Goal: Task Accomplishment & Management: Use online tool/utility

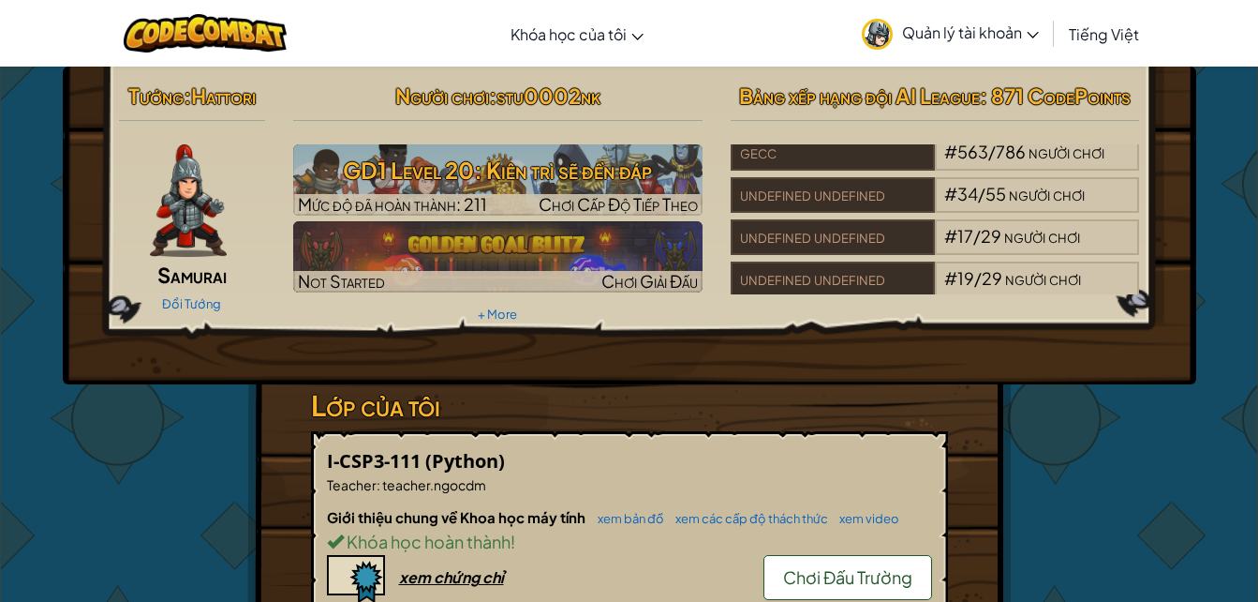
scroll to position [187, 0]
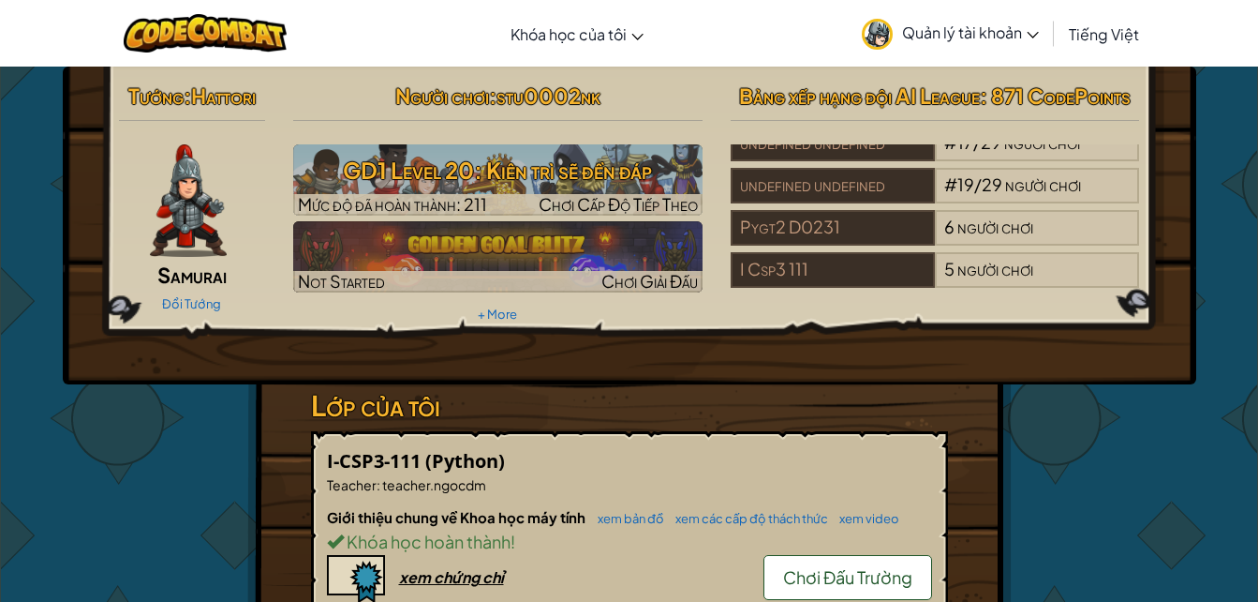
click at [987, 36] on span "Quản lý tài khoản" at bounding box center [970, 32] width 137 height 20
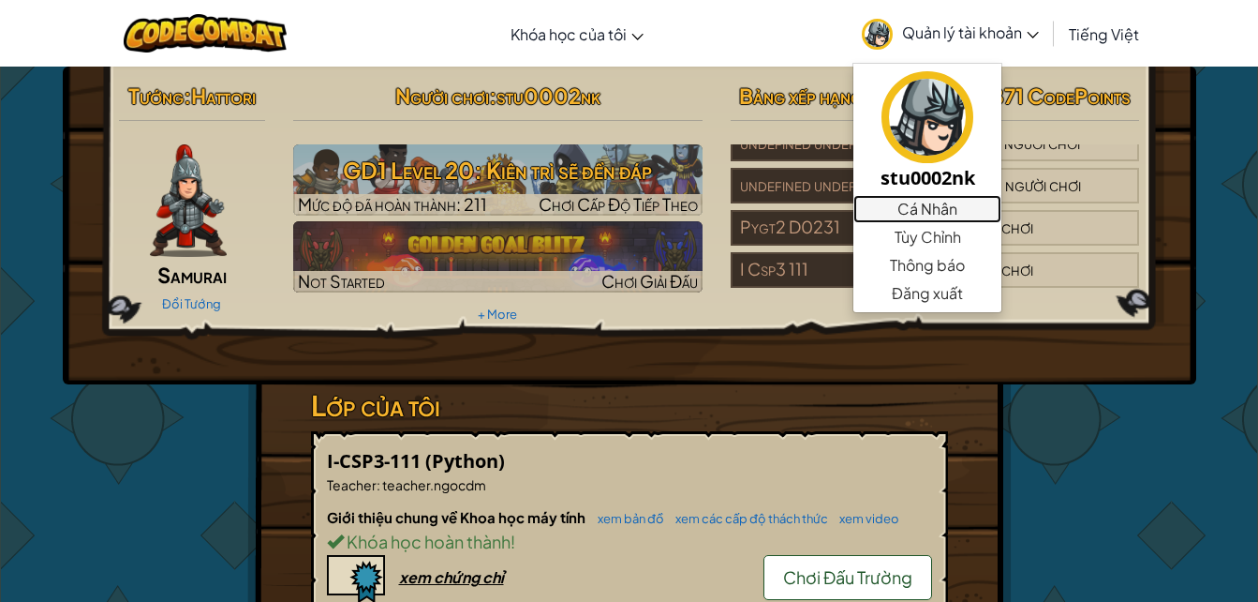
click at [903, 209] on link "Cá Nhân" at bounding box center [928, 209] width 148 height 28
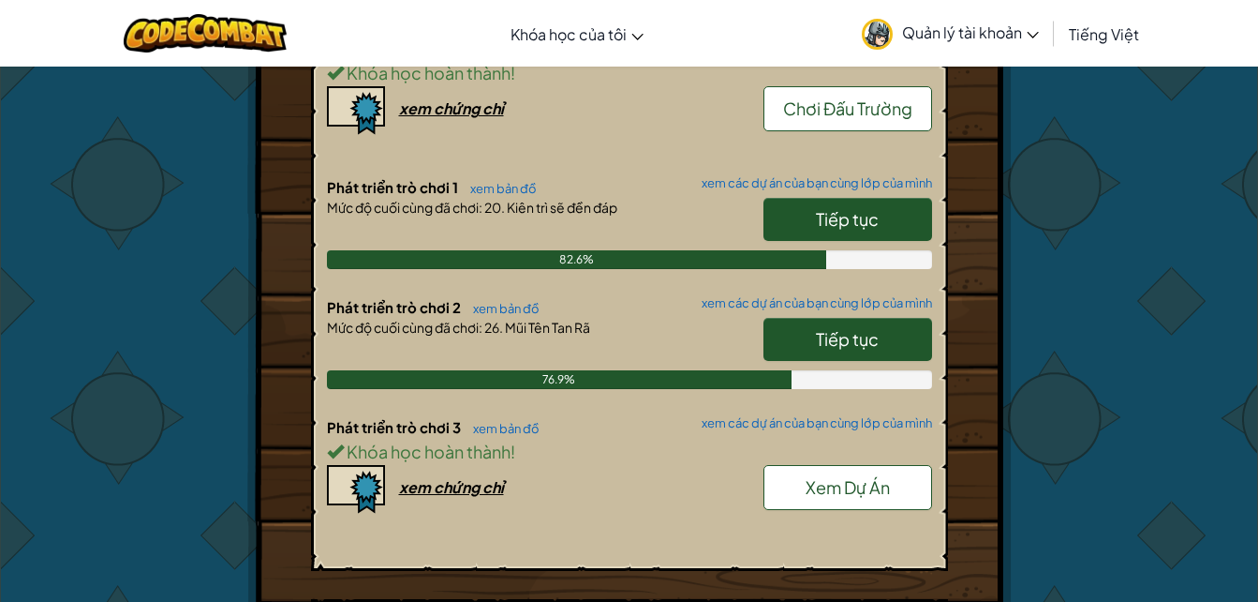
scroll to position [562, 0]
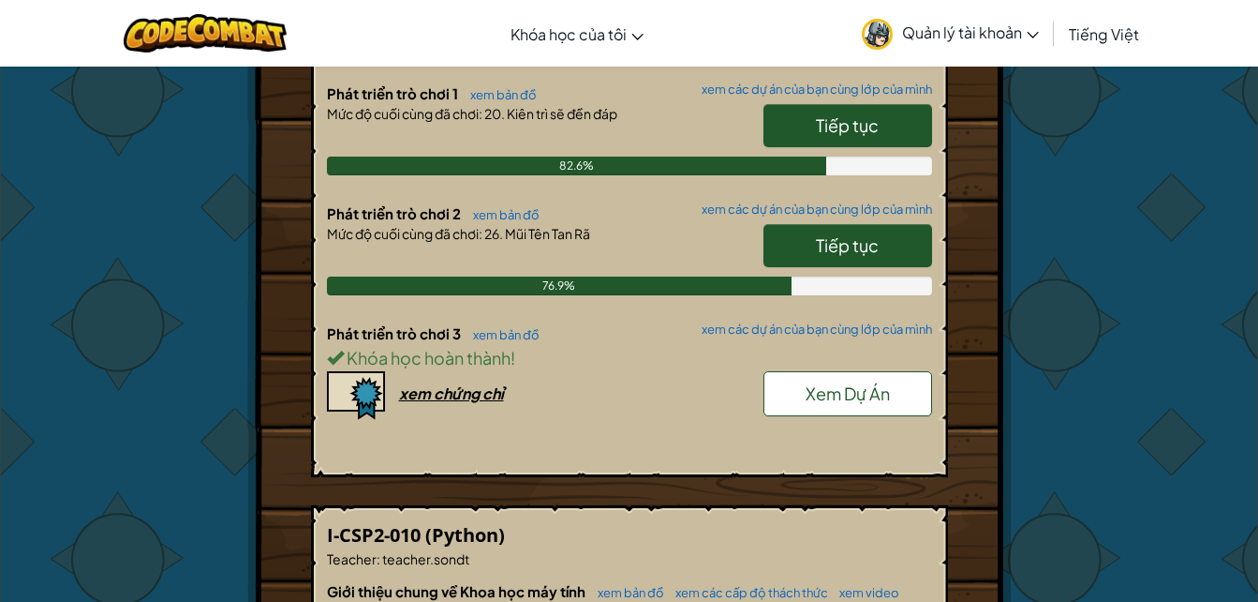
click at [865, 397] on span "Xem Dự Án" at bounding box center [848, 393] width 84 height 22
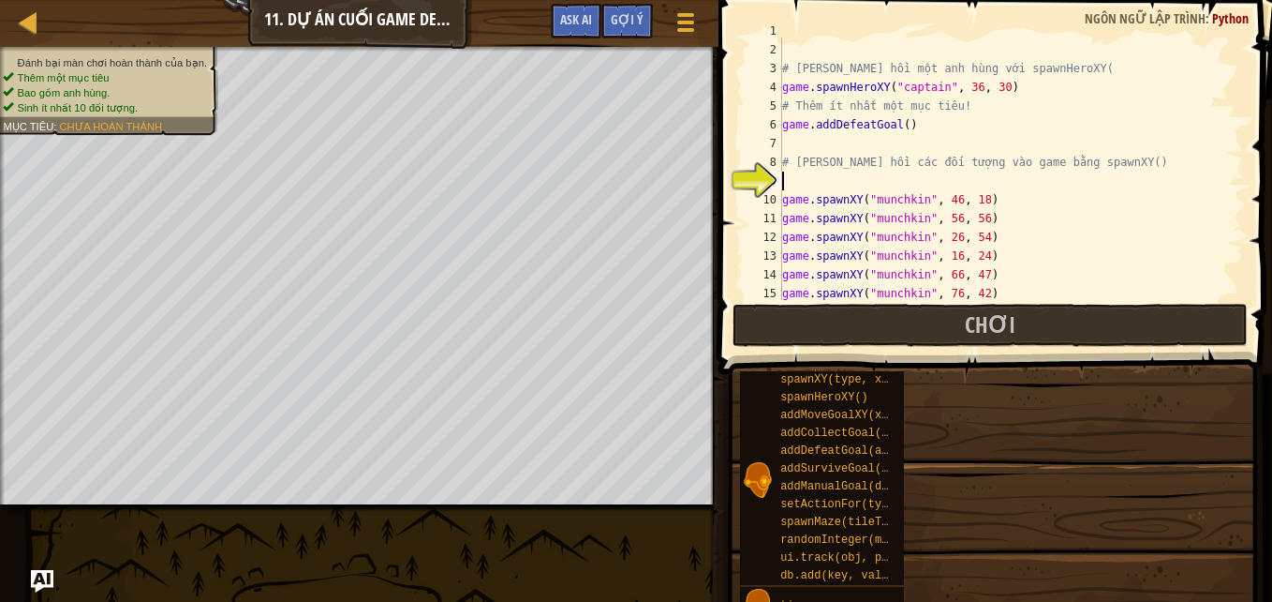
scroll to position [19, 0]
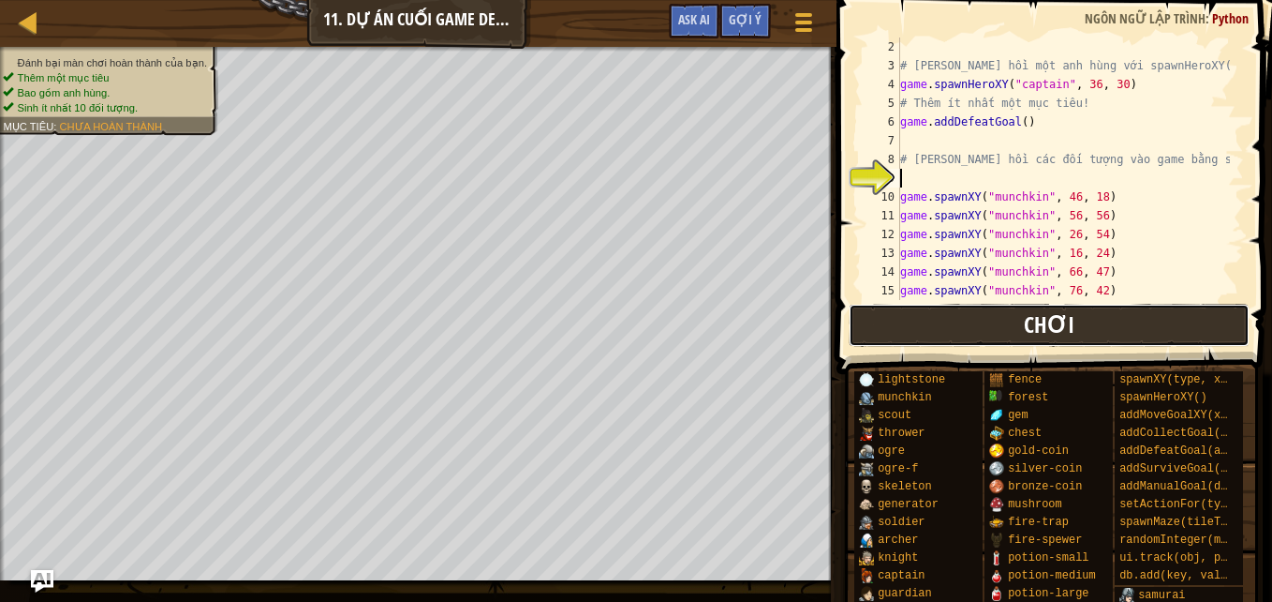
click at [1028, 327] on span "Chơi" at bounding box center [1049, 324] width 51 height 30
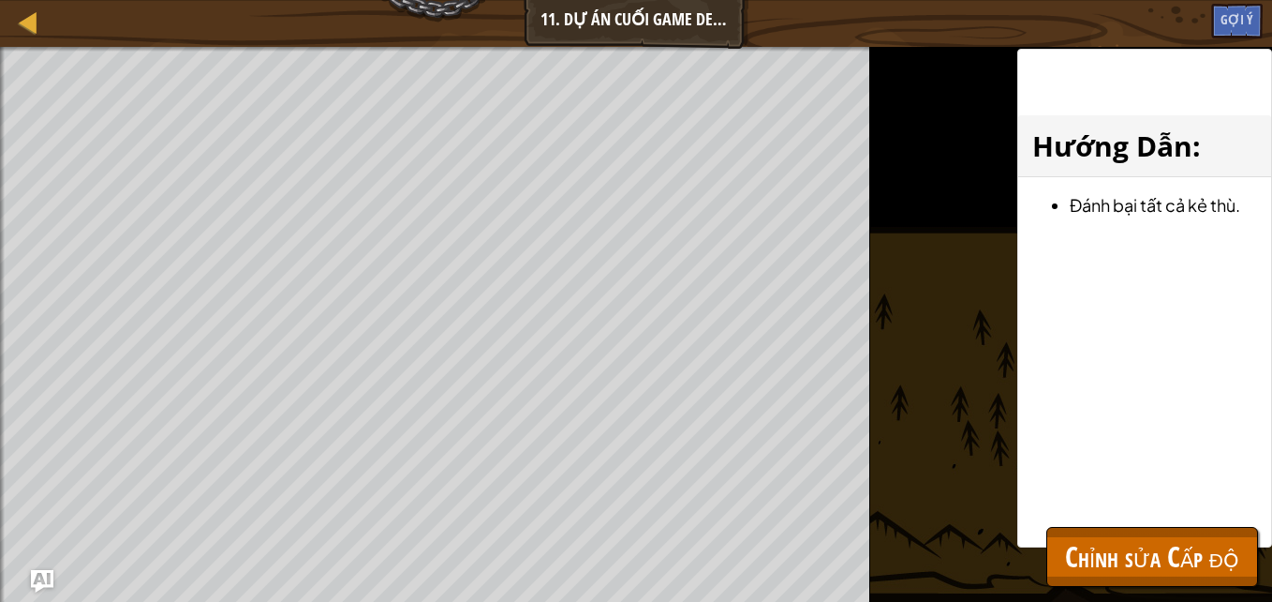
click at [905, 242] on div "Đánh bại màn chơi hoàn thành của bạn. Thêm một mục tiêu Bao gồm anh hùng. Sinh …" at bounding box center [636, 324] width 1272 height 555
